Goal: Ask a question

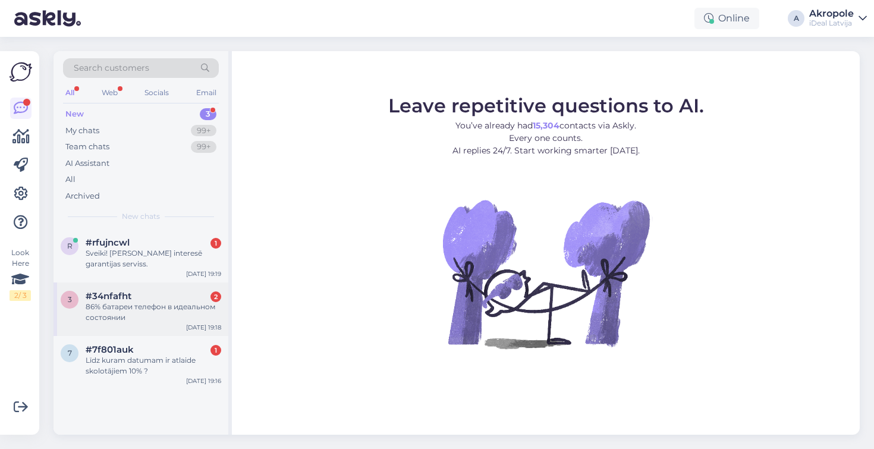
click at [175, 321] on div "3 #34nfafht 2 86% батареи телефон в идеальном состоянии [DATE] 19:18" at bounding box center [141, 309] width 175 height 54
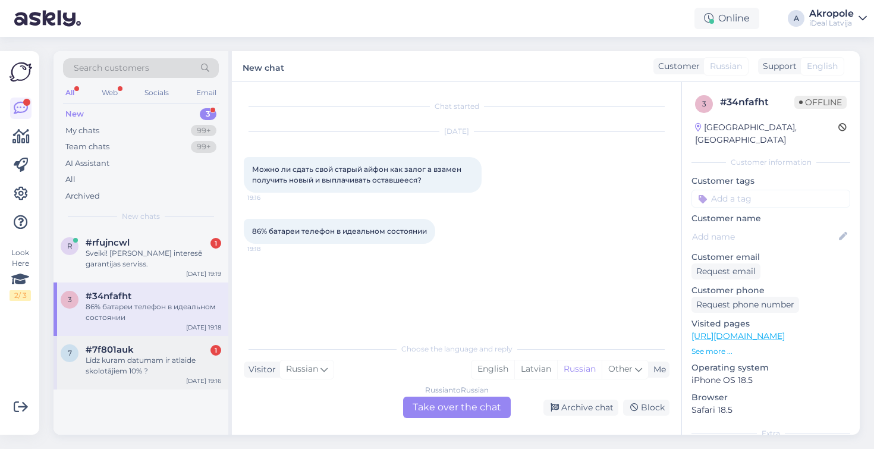
click at [155, 365] on div "Līdz kuram datumam ir atlaide skolotājiem 10% ?" at bounding box center [154, 365] width 136 height 21
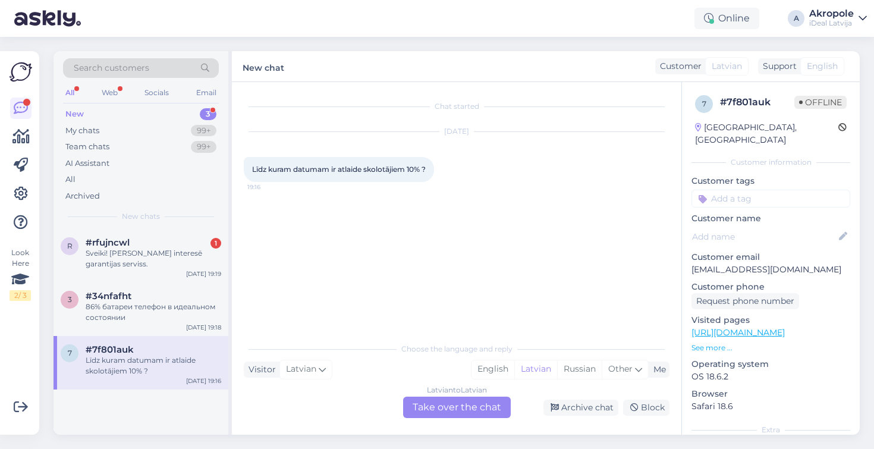
click at [469, 407] on div "Latvian to Latvian Take over the chat" at bounding box center [457, 407] width 108 height 21
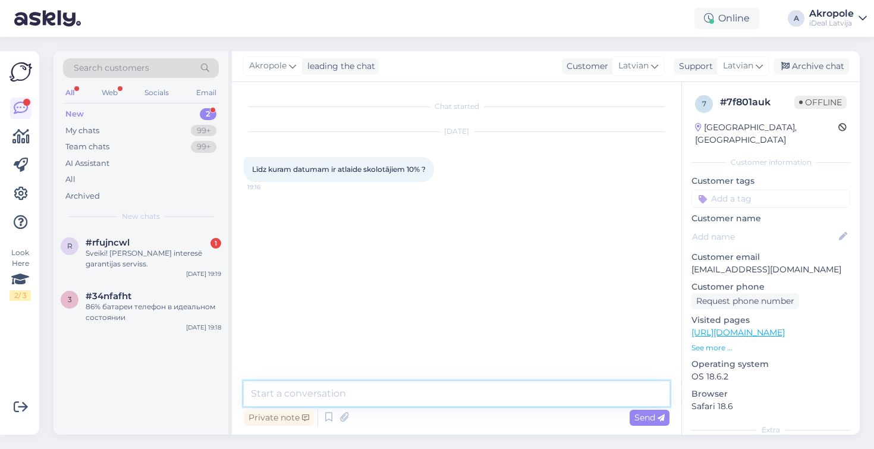
click at [446, 391] on textarea at bounding box center [457, 393] width 426 height 25
type textarea "Labvakar!"
type textarea "Līdz [DATE]"
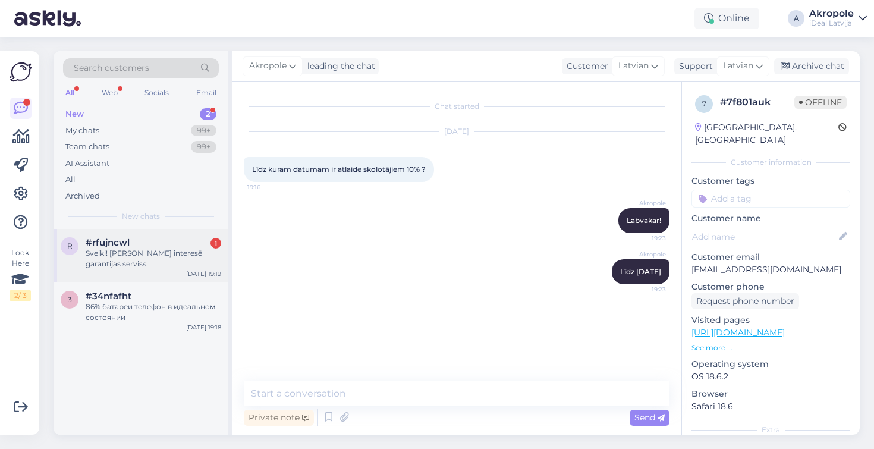
click at [185, 255] on div "Sveiki! [PERSON_NAME] interesē garantijas serviss." at bounding box center [154, 258] width 136 height 21
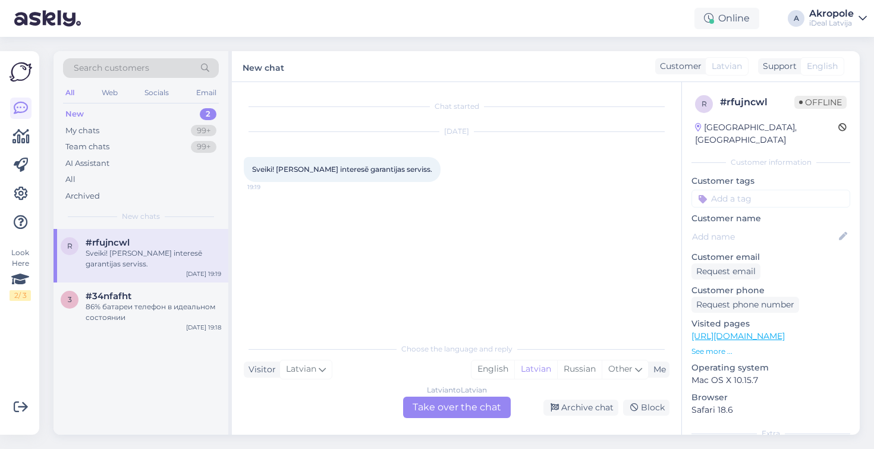
click at [445, 414] on div "Latvian to Latvian Take over the chat" at bounding box center [457, 407] width 108 height 21
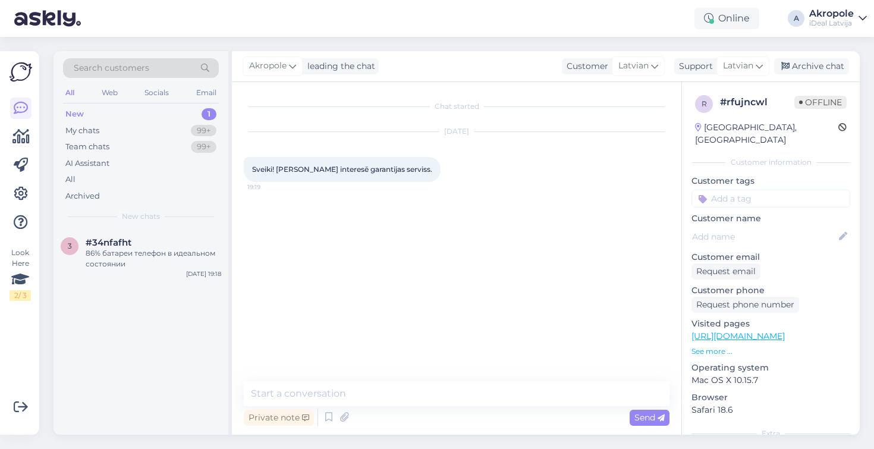
click at [406, 380] on div "Chat started [DATE] Sveiki! [PERSON_NAME] interesē garantijas serviss. 19:19 Pr…" at bounding box center [456, 258] width 449 height 353
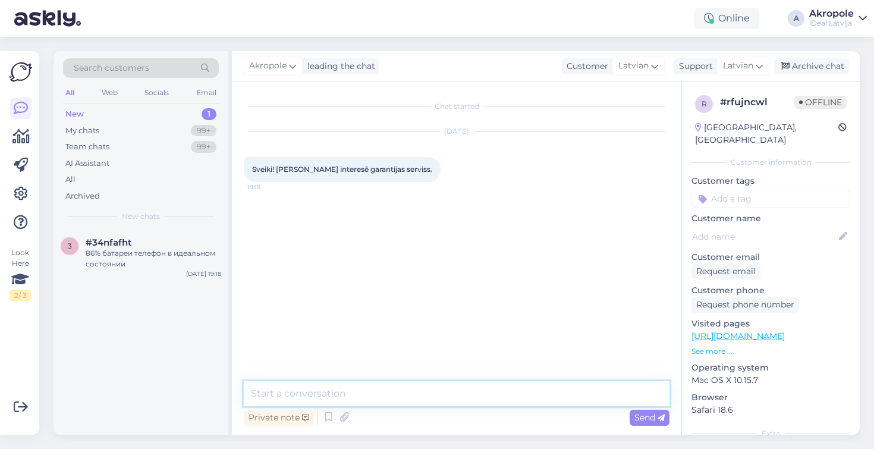
click at [402, 391] on textarea at bounding box center [457, 393] width 426 height 25
type textarea "Labvakar!"
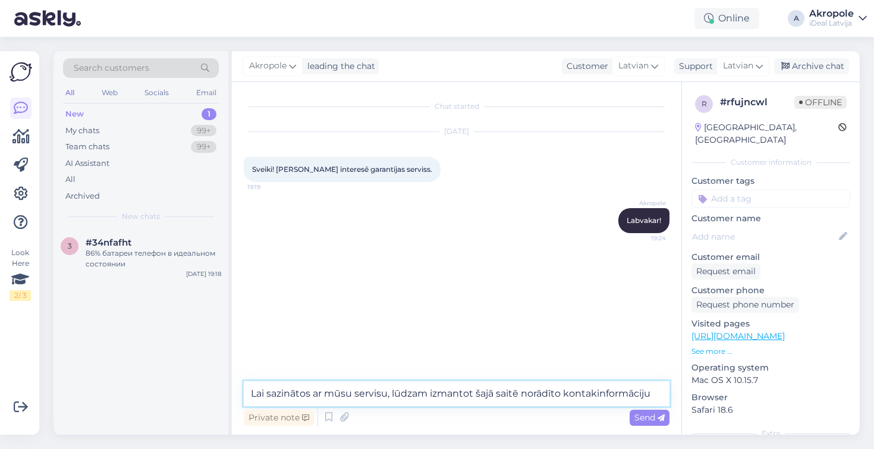
click at [599, 395] on textarea "Lai sazinātos ar mūsu servisu, lūdzam izmantot šajā saitē norādīto kontakinform…" at bounding box center [457, 393] width 426 height 25
click at [644, 394] on textarea "Lai sazinātos ar mūsu servisu, lūdzam izmantot šajā saitē norādīto kontaktinfor…" at bounding box center [457, 393] width 426 height 25
click at [660, 394] on textarea "Lai sazinātos ar mūsu servisu, lūdzam izmantot šajā saitē norādīto kontaktinfor…" at bounding box center [457, 393] width 426 height 25
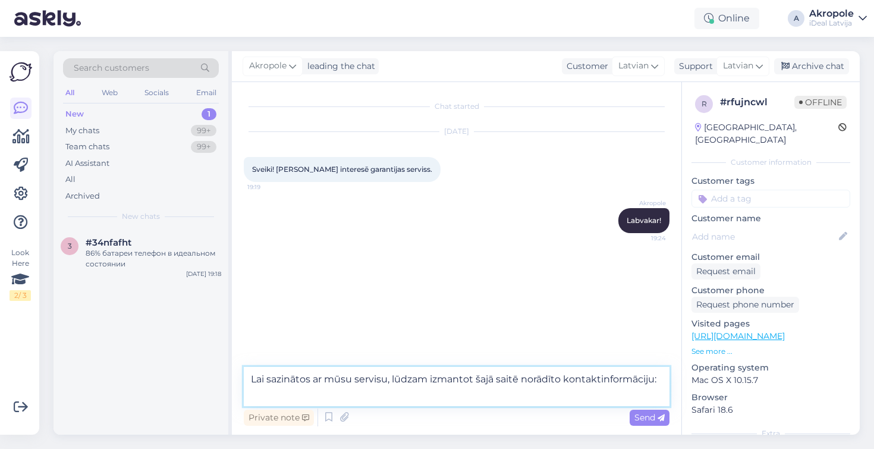
paste textarea "[URL][DOMAIN_NAME]"
type textarea "Lai sazinātos ar mūsu servisu, lūdzam izmantot šajā saitē norādīto kontaktinfor…"
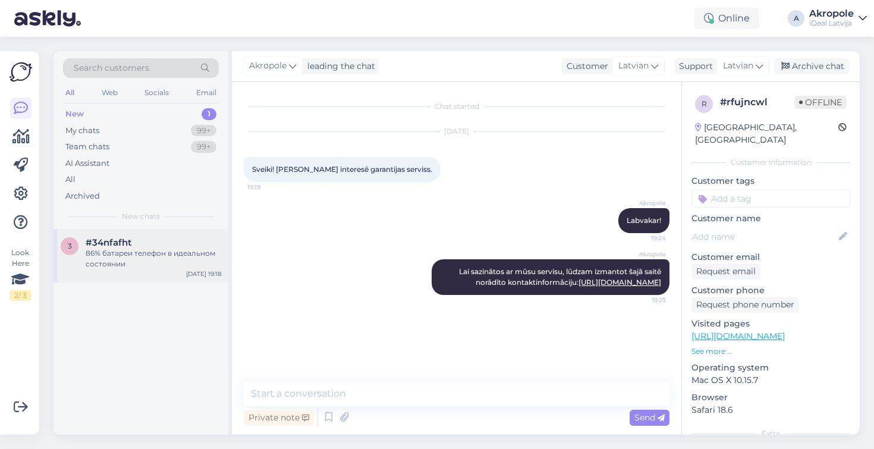
click at [210, 259] on div "86% батареи телефон в идеальном состоянии" at bounding box center [154, 258] width 136 height 21
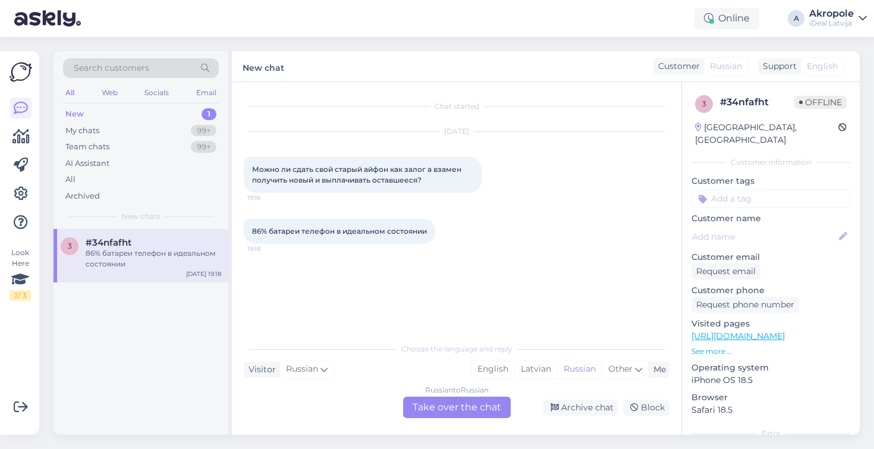
click at [443, 409] on div "Russian to Russian Take over the chat" at bounding box center [457, 407] width 108 height 21
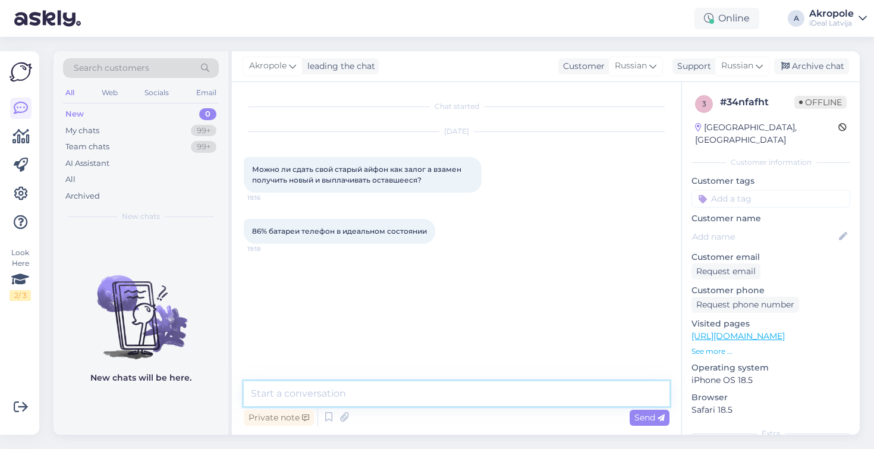
click at [433, 388] on textarea at bounding box center [457, 393] width 426 height 25
type textarea "L"
type textarea "Добрый вечер!"
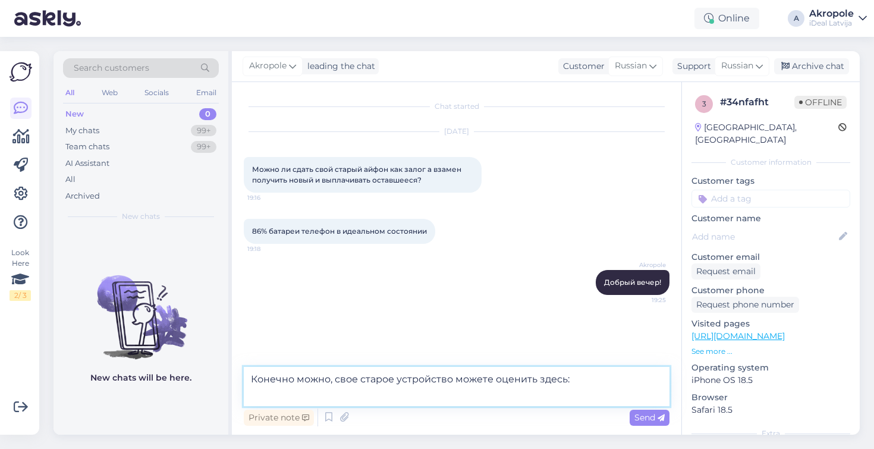
paste textarea "[URL][DOMAIN_NAME]"
type textarea "Конечно можно, свое старое устройство можете оценить здесь: [URL][DOMAIN_NAME]"
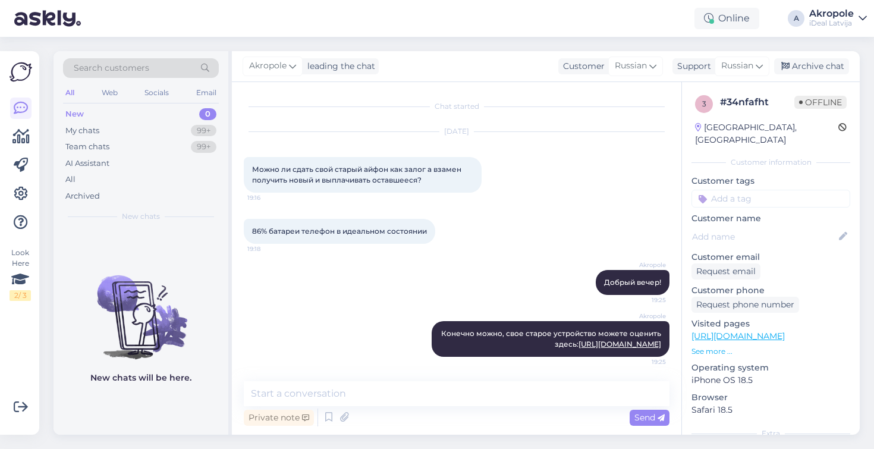
click at [340, 0] on div "Online A Akropole iDeal [GEOGRAPHIC_DATA]" at bounding box center [437, 18] width 874 height 37
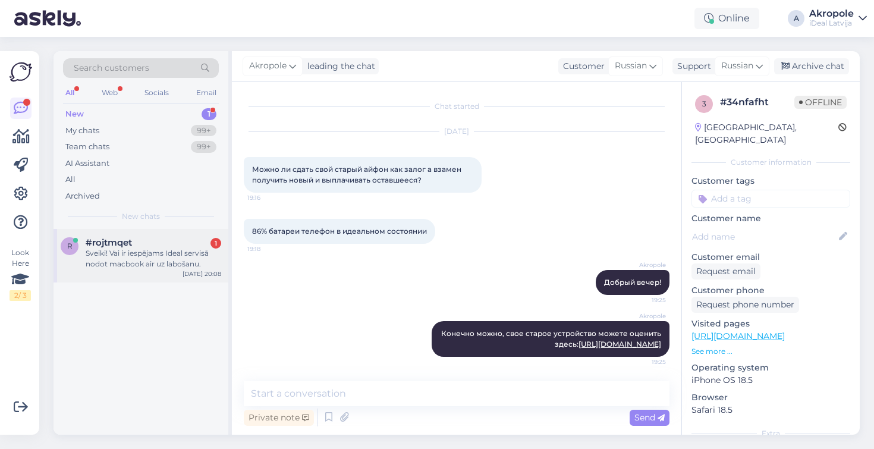
click at [209, 257] on div "Sveiki! Vai ir iespējams Ideal servisā nodot macbook air uz labošanu." at bounding box center [154, 258] width 136 height 21
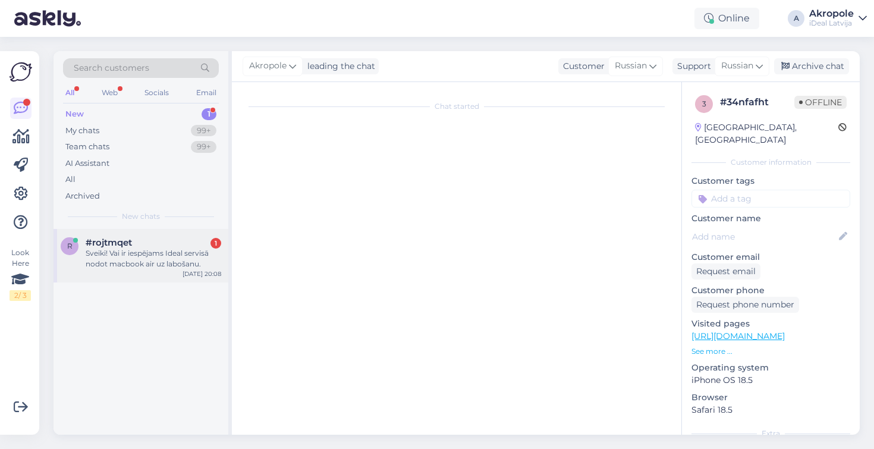
scroll to position [0, 0]
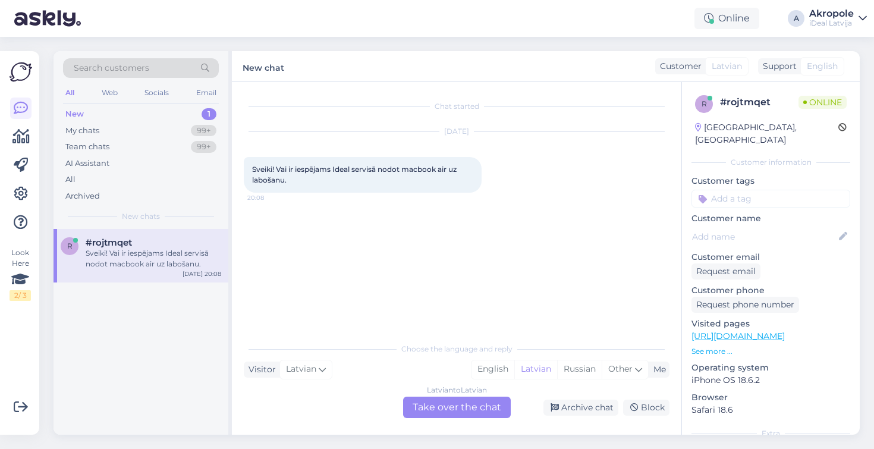
click at [442, 411] on div "Latvian to Latvian Take over the chat" at bounding box center [457, 407] width 108 height 21
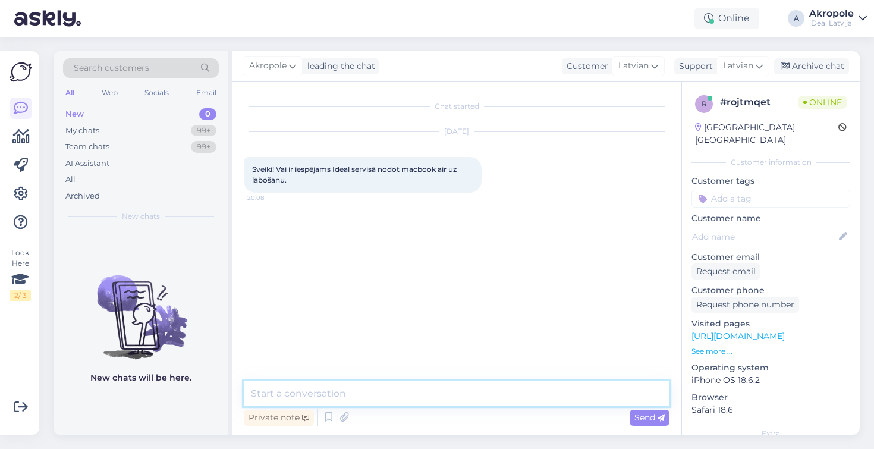
click at [397, 391] on textarea at bounding box center [457, 393] width 426 height 25
type textarea "Labvakar!"
type textarea "Protams! Kas ir par problēmu?"
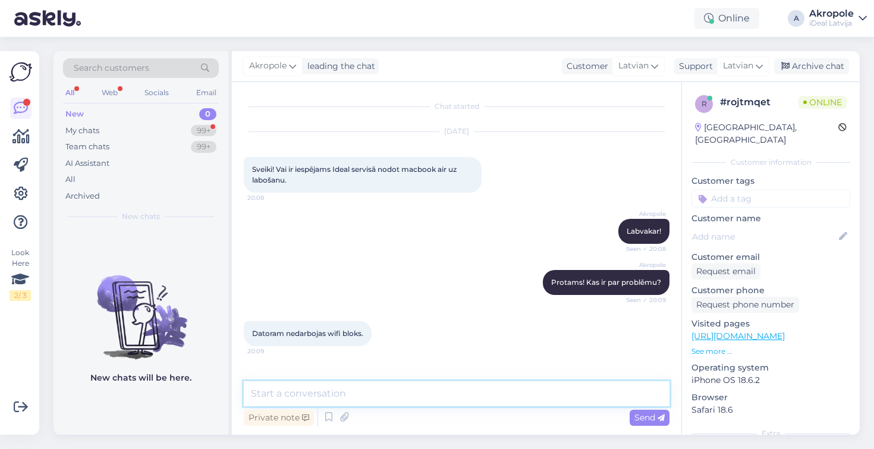
click at [331, 389] on textarea at bounding box center [457, 393] width 426 height 25
type textarea "Vai datoram ir spēkā esoša garantija?"
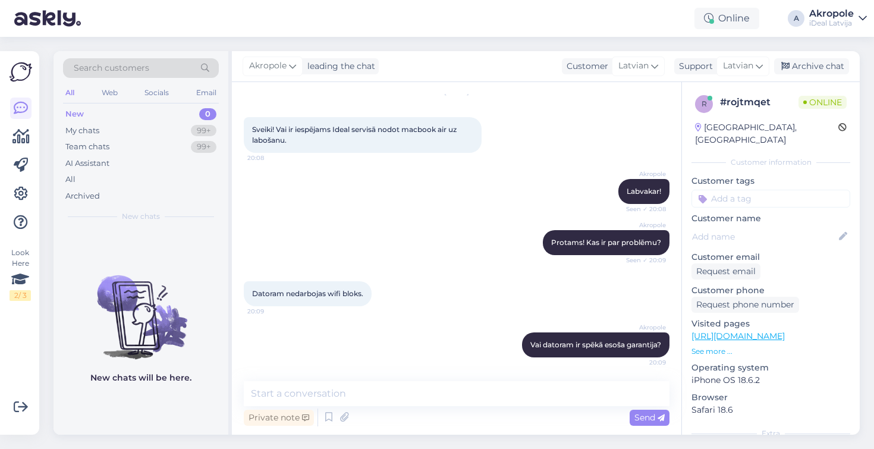
click at [731, 1] on div "Online A Akropole iDeal [GEOGRAPHIC_DATA]" at bounding box center [437, 18] width 874 height 37
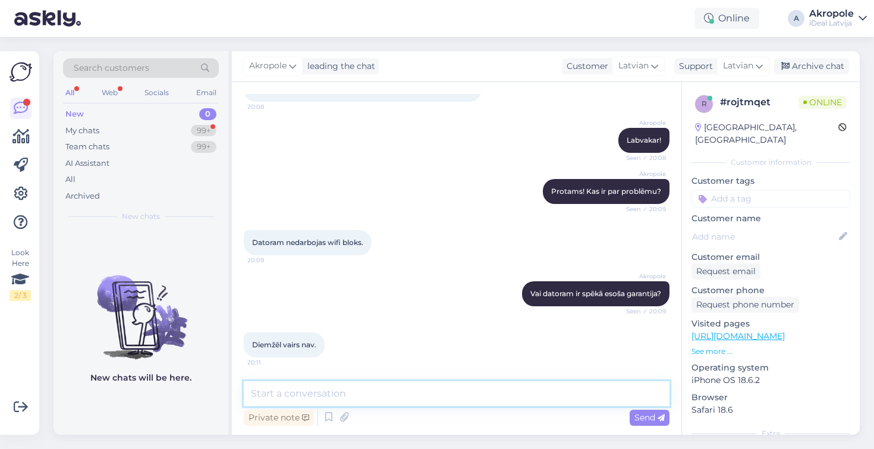
click at [396, 394] on textarea at bounding box center [457, 393] width 426 height 25
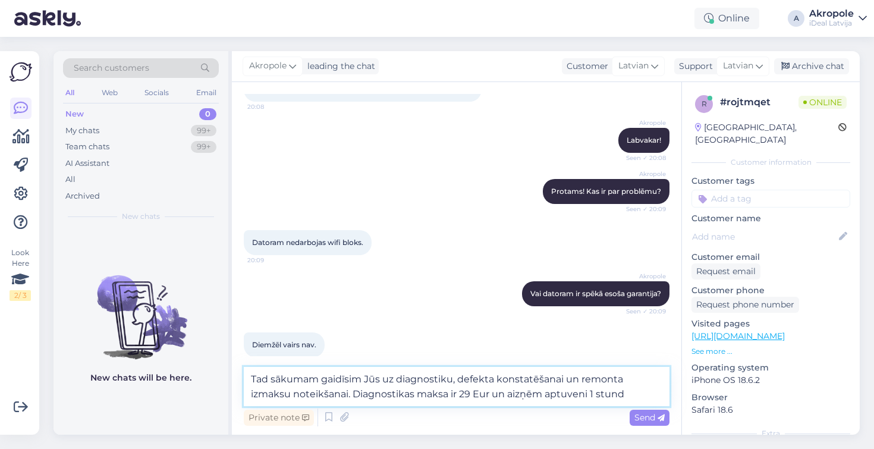
type textarea "Tad sākumam gaidīsim Jūs uz diagnostiku, defekta konstatēšanai un remonta izmak…"
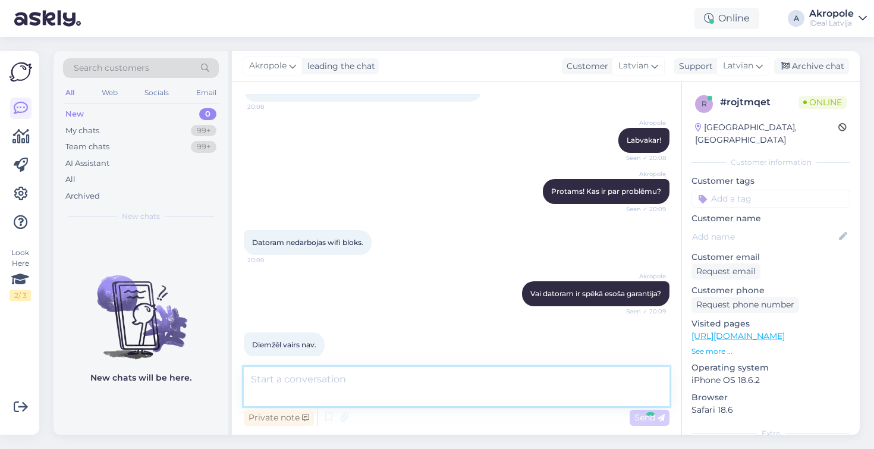
scroll to position [163, 0]
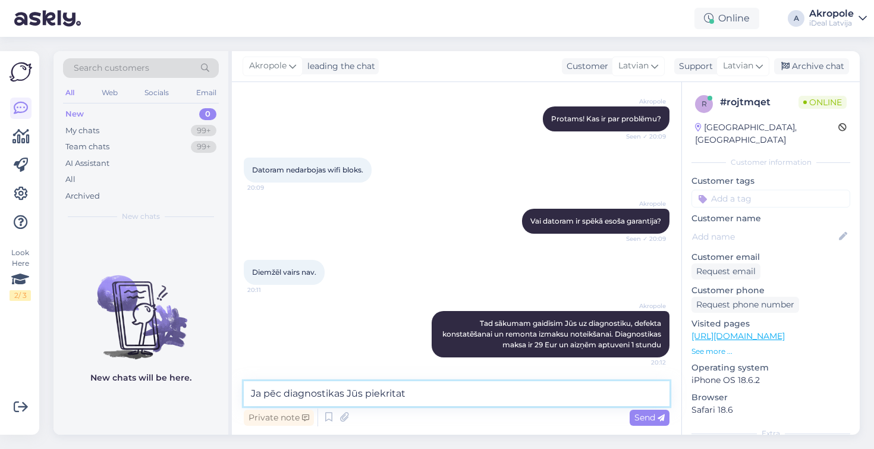
click at [394, 395] on textarea "Ja pēc diagnostikas Jūs piekritat" at bounding box center [457, 393] width 426 height 25
click at [435, 397] on textarea "Ja pēc diagnostikas Jūs piekrītat" at bounding box center [457, 393] width 426 height 25
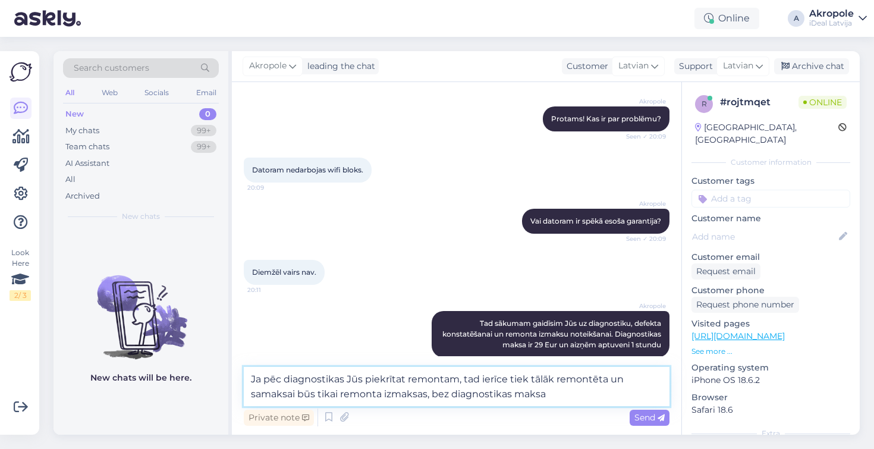
type textarea "Ja pēc diagnostikas Jūs piekrītat remontam, tad ierīce tiek tālāk remontēta un …"
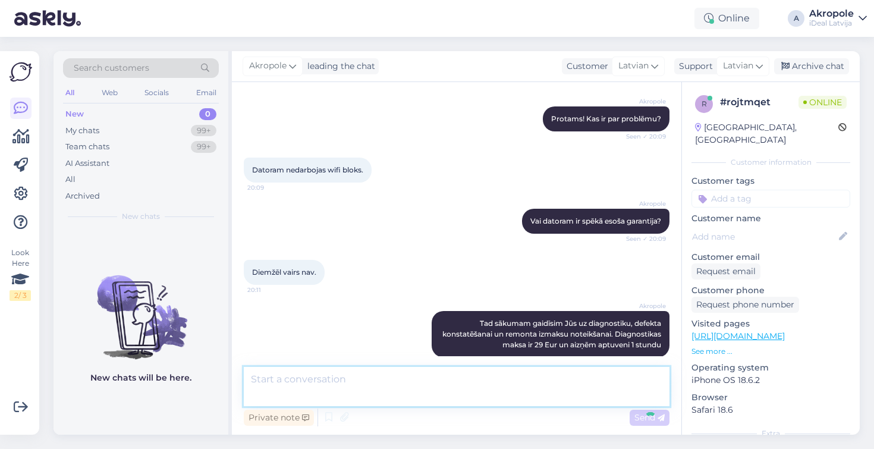
scroll to position [236, 0]
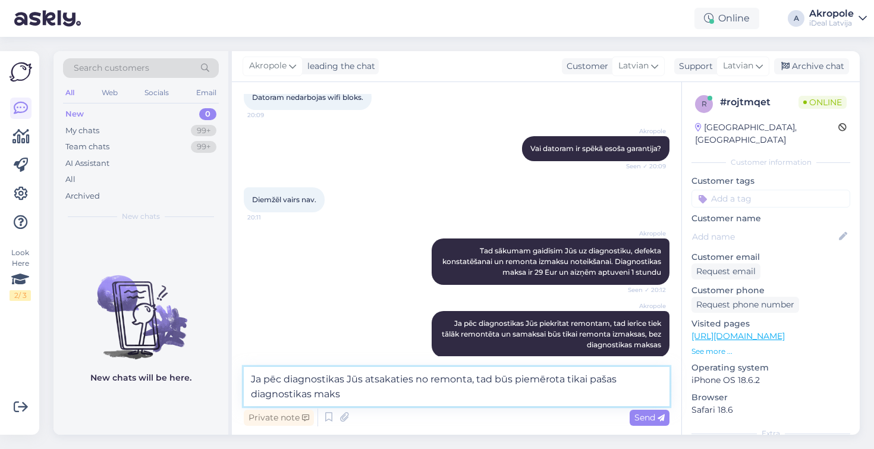
type textarea "Ja pēc diagnostikas Jūs atsakaties no remonta, tad būs piemērota tikai pašas di…"
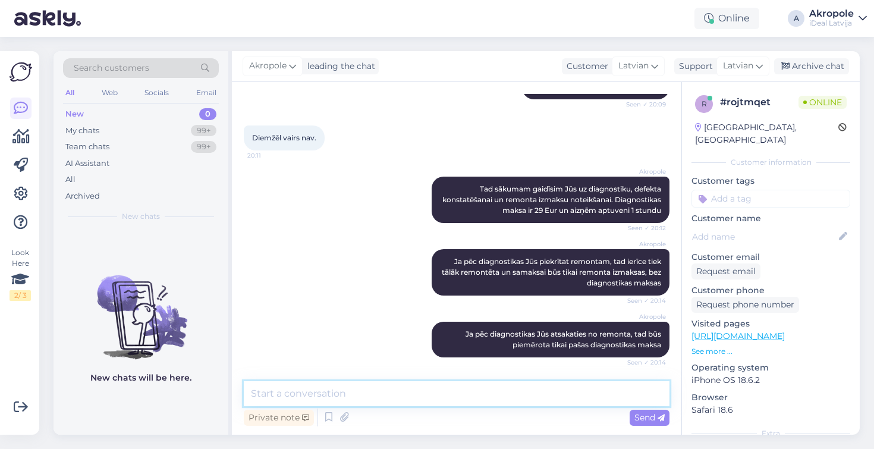
scroll to position [349, 0]
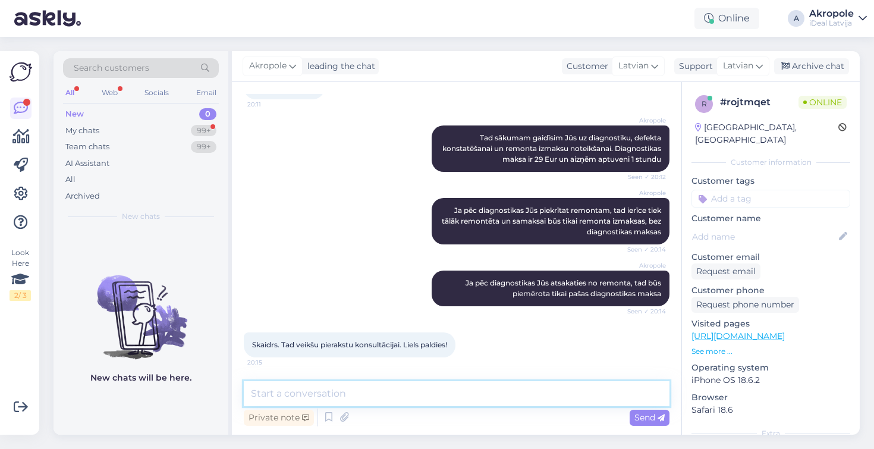
click at [367, 396] on textarea at bounding box center [457, 393] width 426 height 25
type textarea "Vienmēr laipni! [PERSON_NAME] vakaru!"
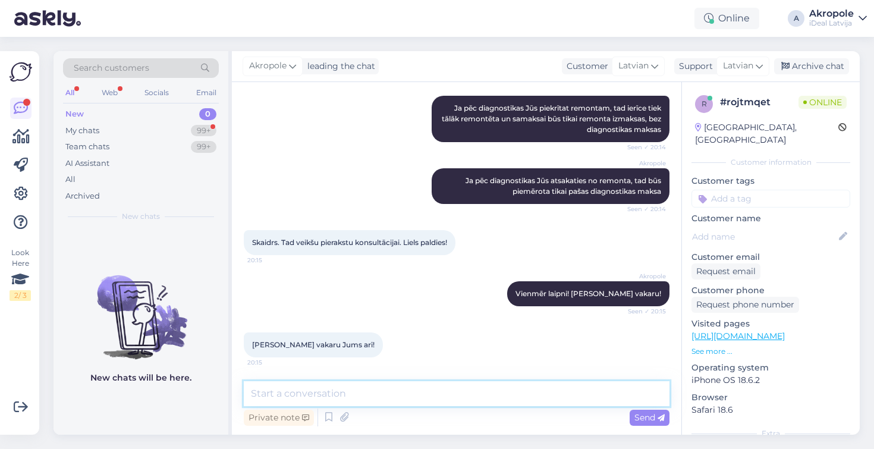
scroll to position [451, 0]
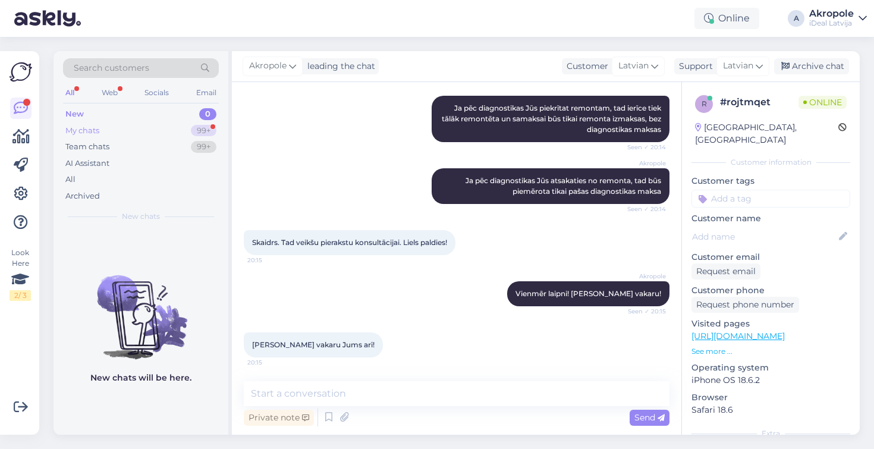
click at [185, 126] on div "My chats 99+" at bounding box center [141, 130] width 156 height 17
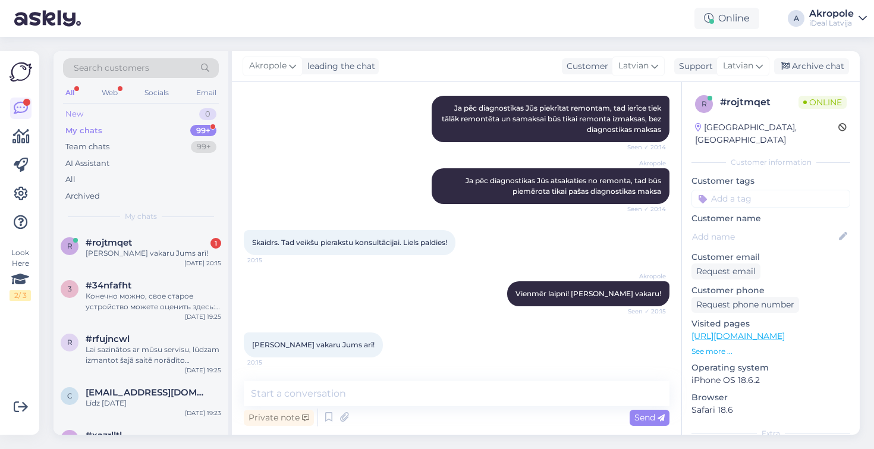
click at [184, 110] on div "New 0" at bounding box center [141, 114] width 156 height 17
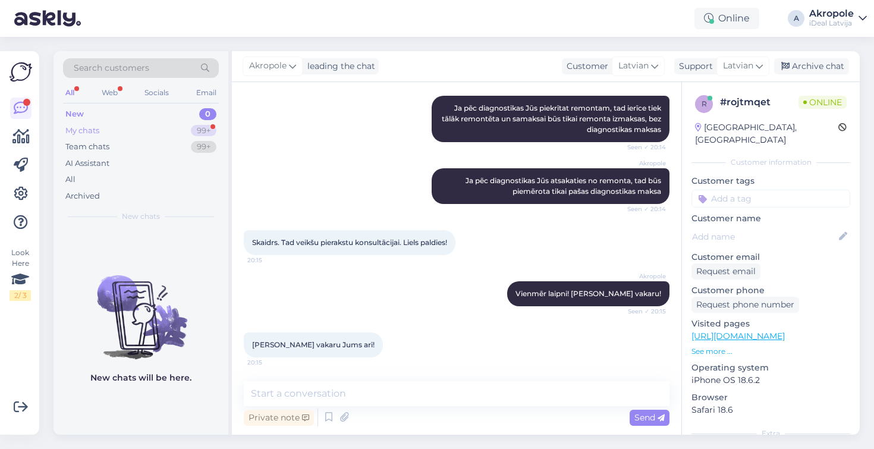
click at [182, 131] on div "My chats 99+" at bounding box center [141, 130] width 156 height 17
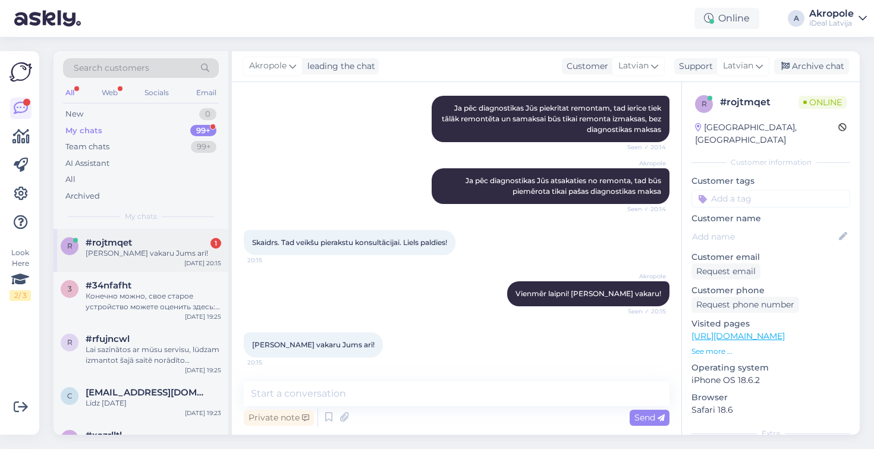
click at [170, 248] on div "[PERSON_NAME] vakaru Jums arī!" at bounding box center [154, 253] width 136 height 11
click at [187, 112] on div "New 0" at bounding box center [141, 114] width 156 height 17
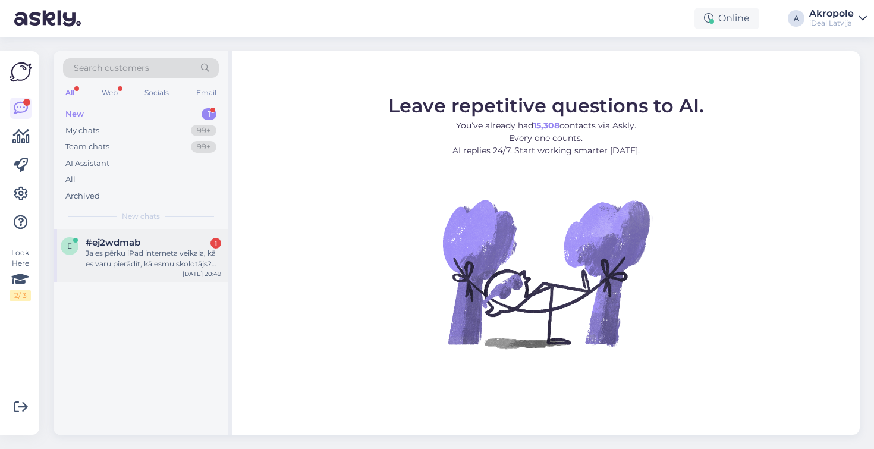
click at [166, 260] on div "Ja es pērku iPad interneta veikala, kā es varu pierādīt, kā esmu skolotājs? Kād…" at bounding box center [154, 258] width 136 height 21
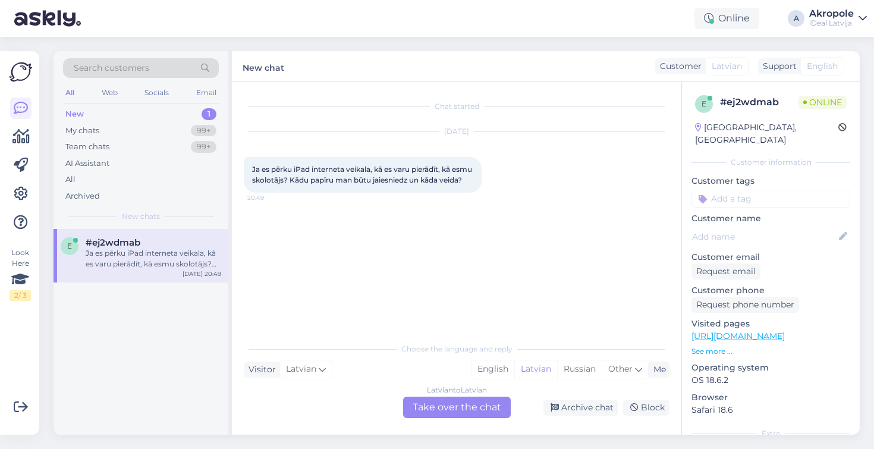
click at [449, 397] on div "Latvian to Latvian Take over the chat" at bounding box center [457, 407] width 108 height 21
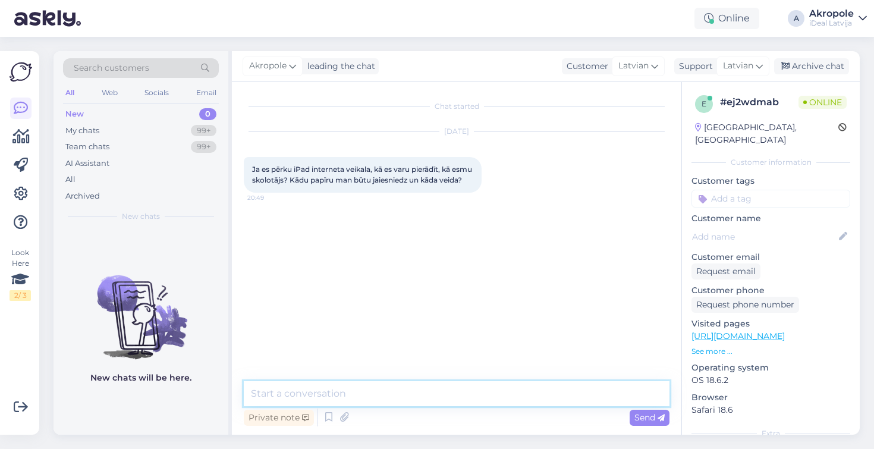
click at [432, 393] on textarea at bounding box center [457, 393] width 426 height 25
type textarea "Labvakar!"
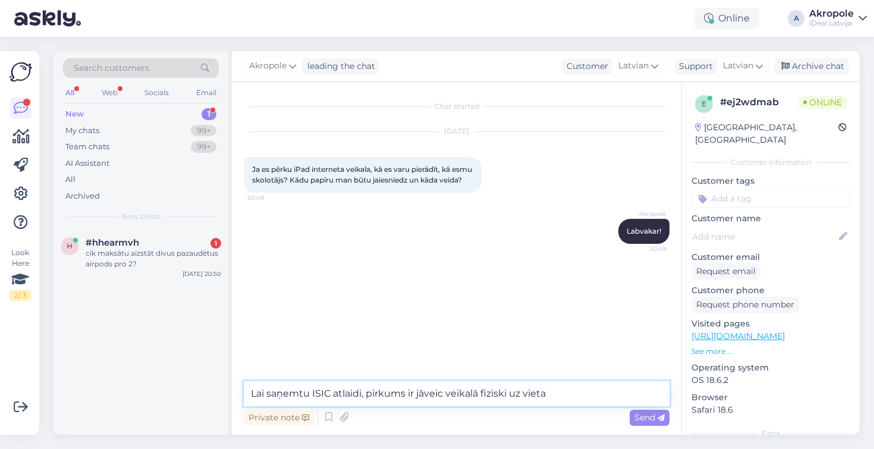
type textarea "Lai saņemtu ISIC atlaidi, pirkums ir jāveic veikalā fiziski uz vietas"
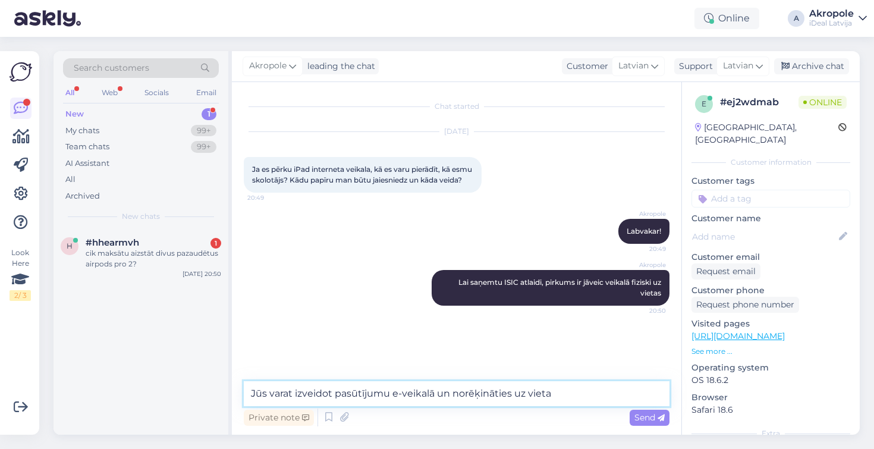
type textarea "Jūs varat izveidot pasūtījumu e-veikalā un norēķināties uz vietas"
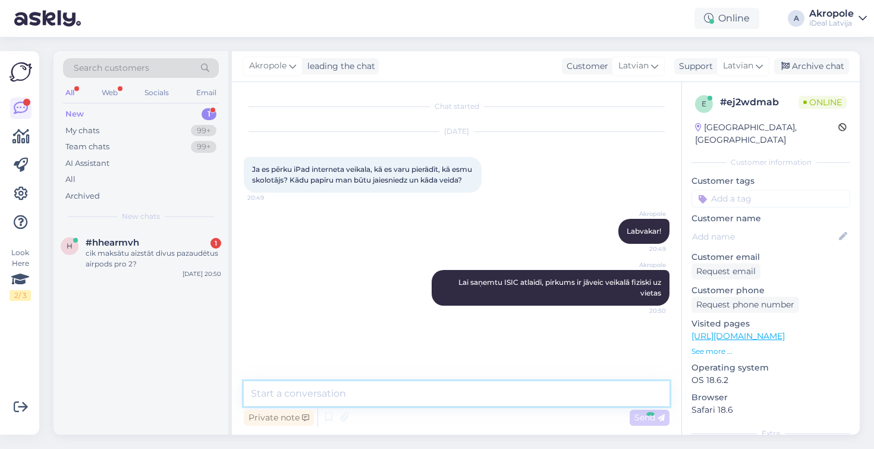
scroll to position [21, 0]
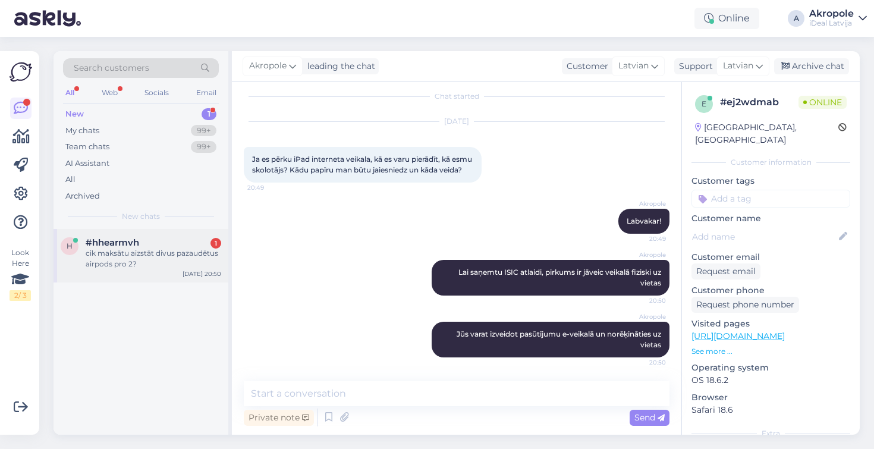
click at [205, 244] on div "#hhearmvh 1" at bounding box center [154, 242] width 136 height 11
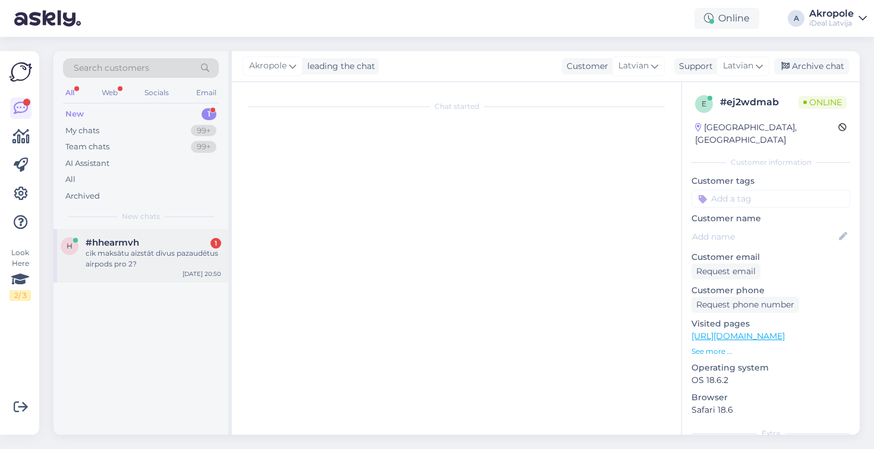
scroll to position [0, 0]
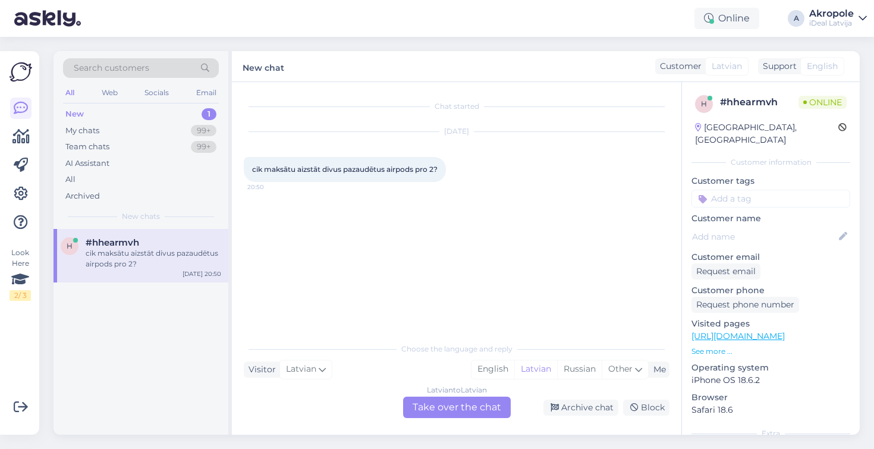
click at [442, 404] on div "Latvian to Latvian Take over the chat" at bounding box center [457, 407] width 108 height 21
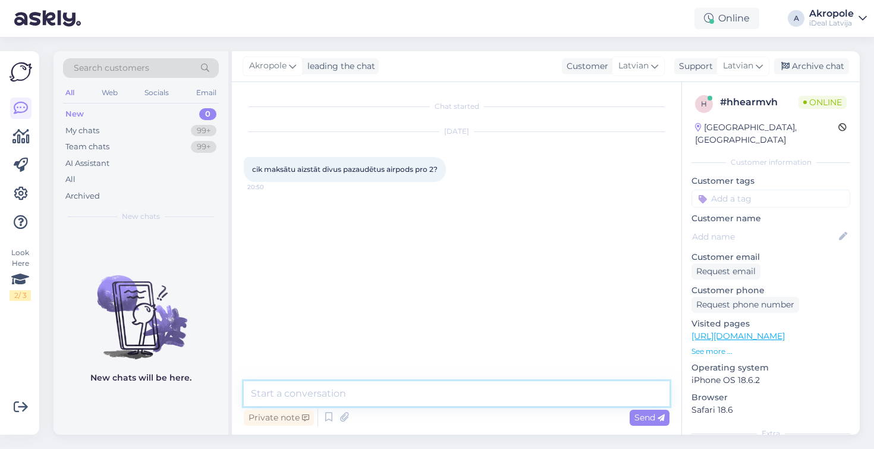
click at [401, 386] on textarea at bounding box center [457, 393] width 426 height 25
type textarea "Labvakar!"
type textarea "Serviss nav rentabls"
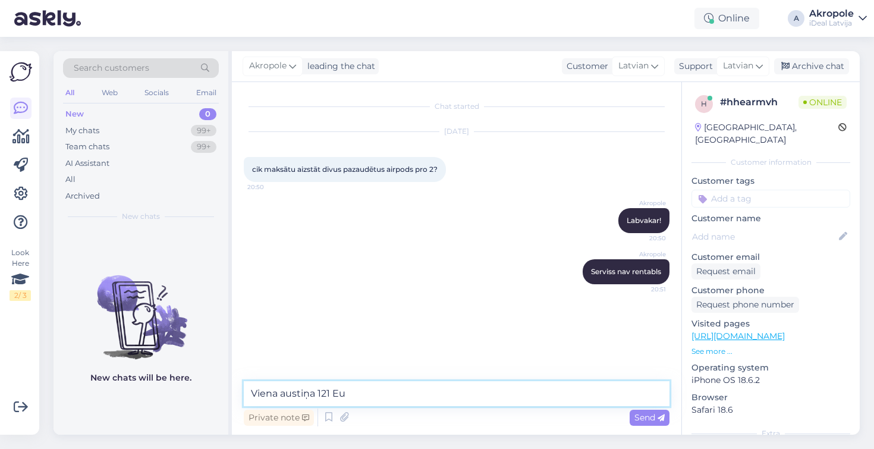
type textarea "Viena austiņa 121 Eur"
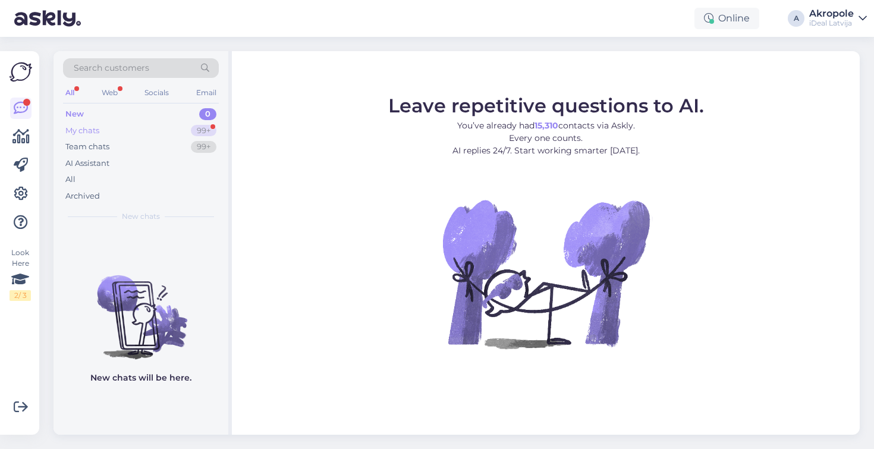
click at [174, 130] on div "My chats 99+" at bounding box center [141, 130] width 156 height 17
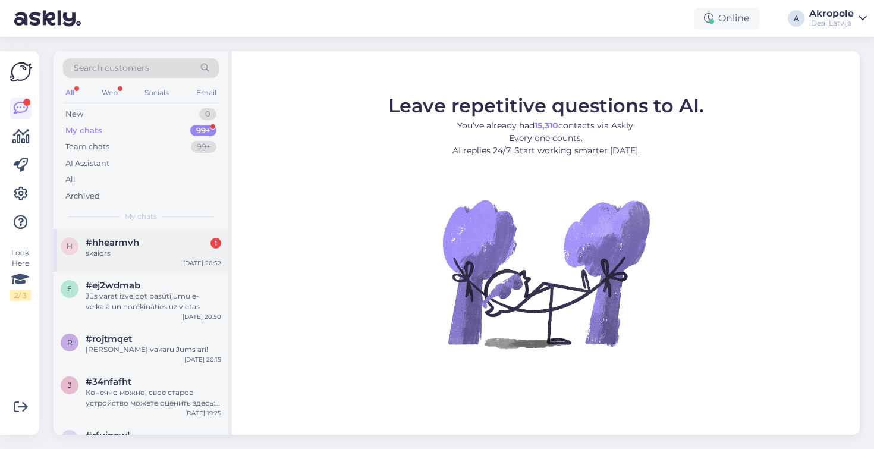
click at [174, 263] on div "h #hhearmvh 1 skaidrs Sep 7 20:52" at bounding box center [141, 250] width 175 height 43
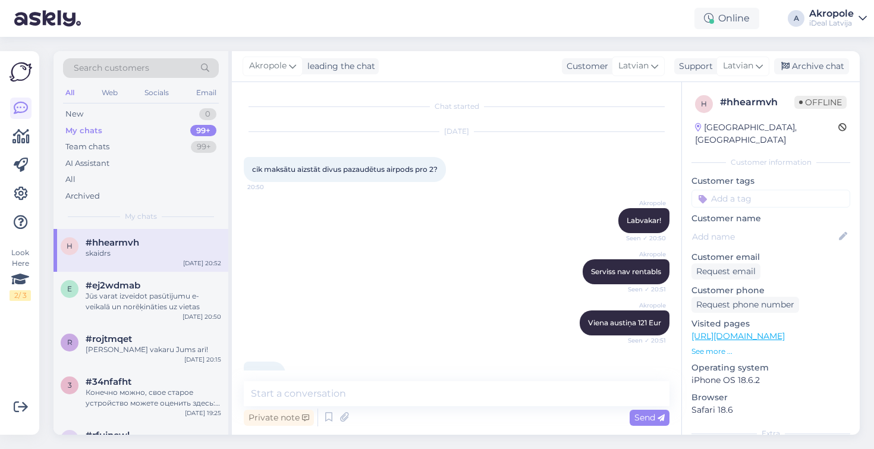
scroll to position [29, 0]
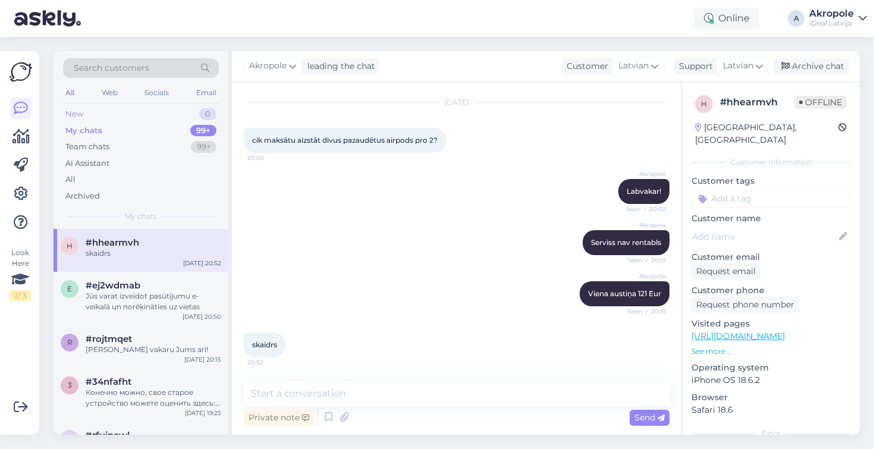
click at [169, 112] on div "New 0" at bounding box center [141, 114] width 156 height 17
